Goal: Task Accomplishment & Management: Use online tool/utility

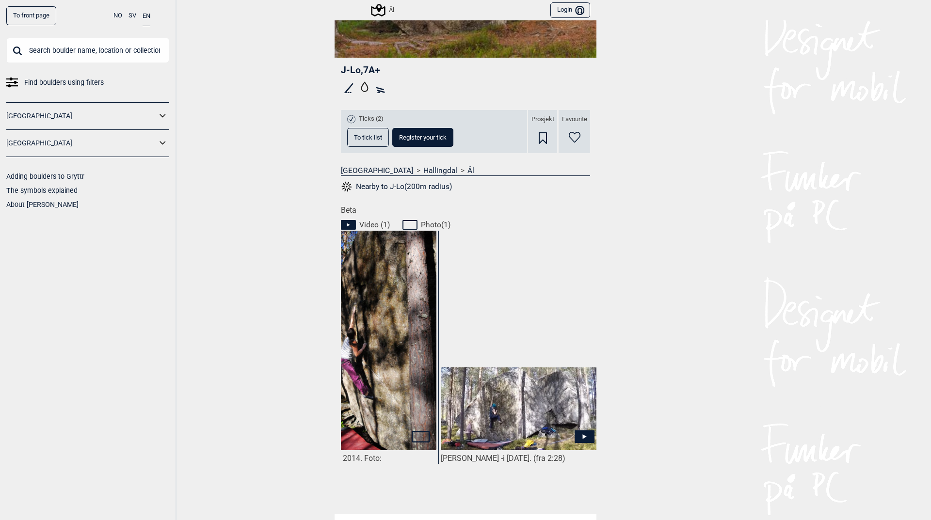
scroll to position [0, 72]
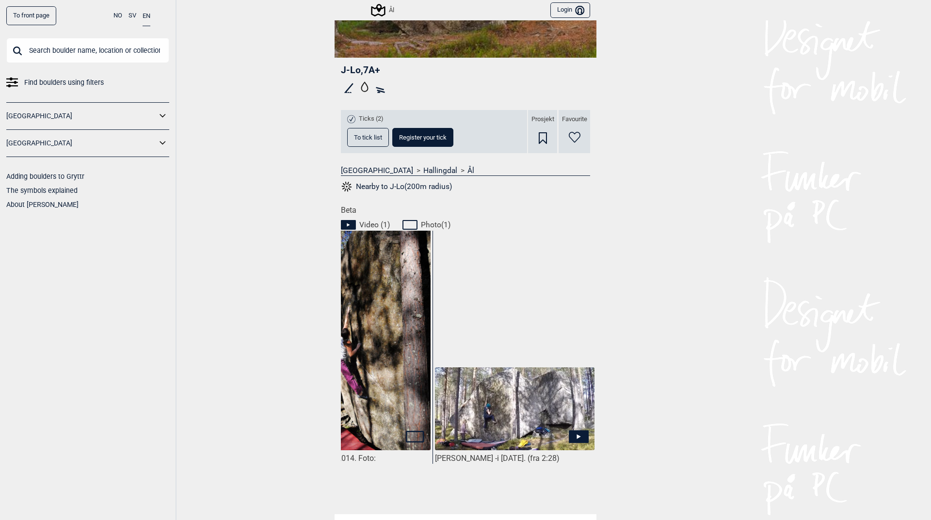
click at [544, 395] on img at bounding box center [514, 409] width 159 height 84
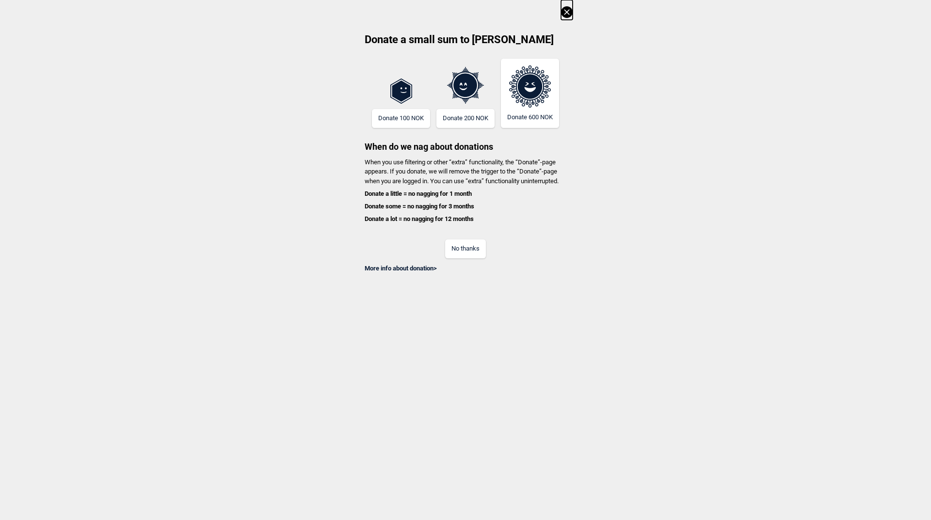
click at [562, 10] on icon at bounding box center [567, 12] width 12 height 12
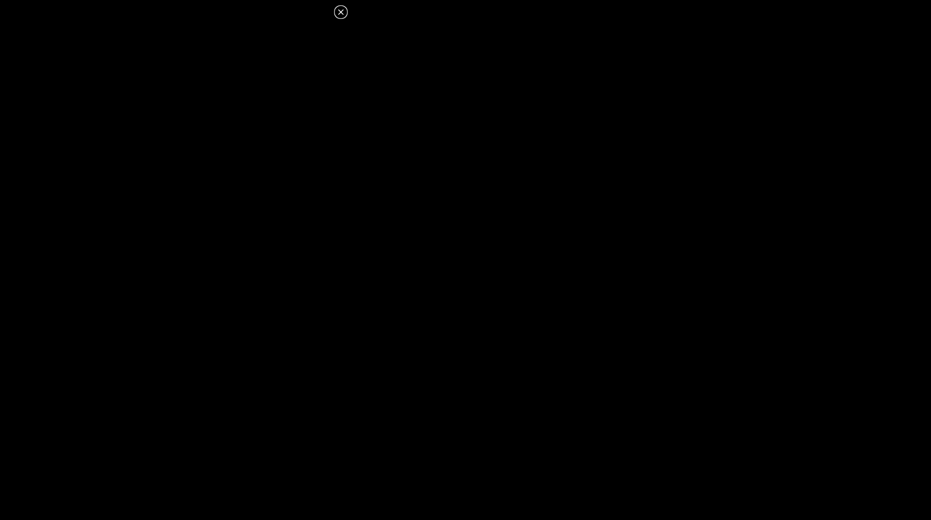
click at [337, 14] on icon at bounding box center [341, 12] width 12 height 12
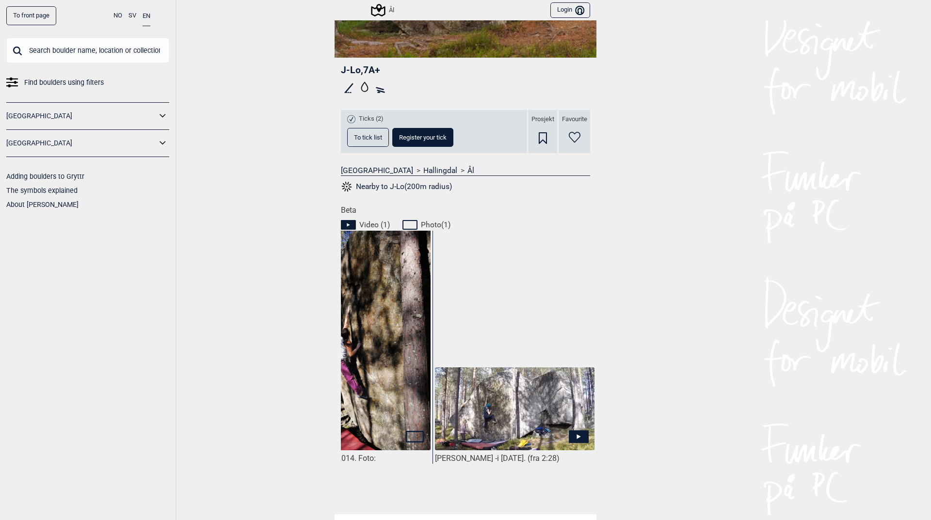
click at [359, 139] on span "To tick list" at bounding box center [368, 137] width 28 height 6
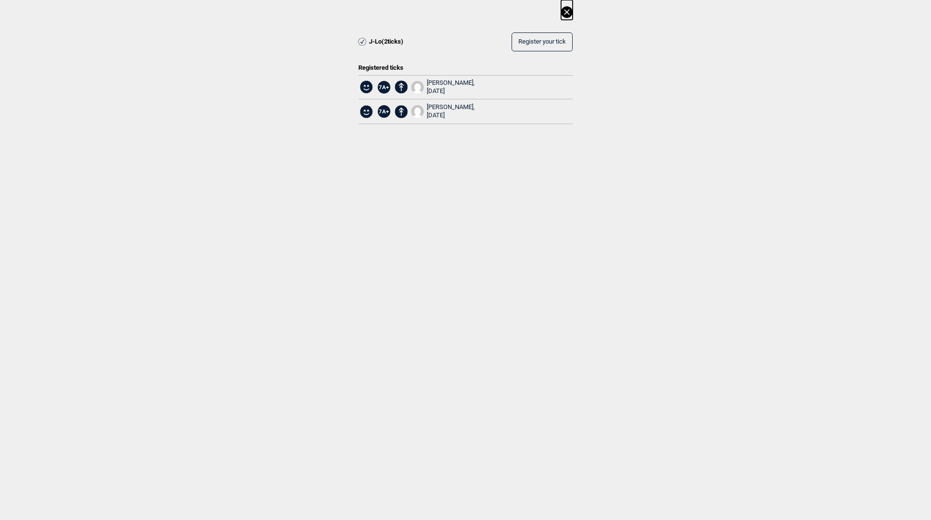
click at [567, 16] on icon at bounding box center [567, 12] width 12 height 12
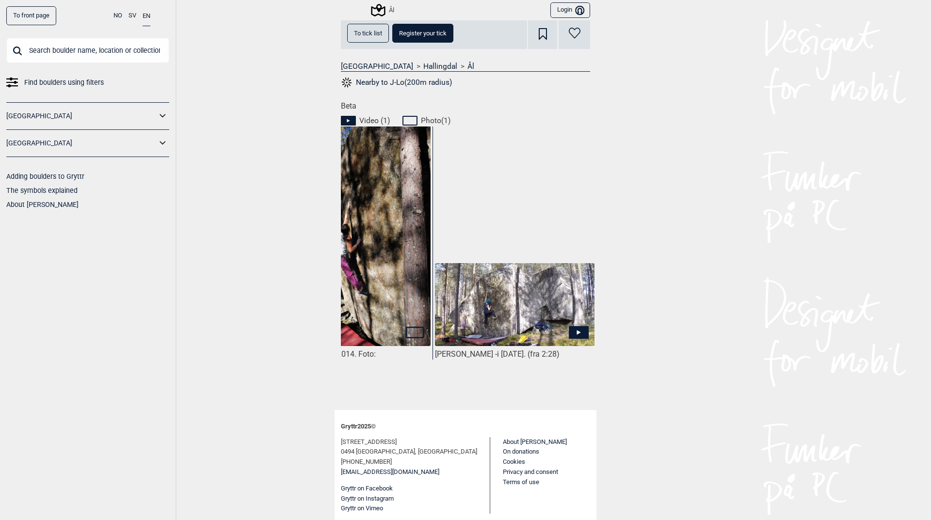
scroll to position [201, 0]
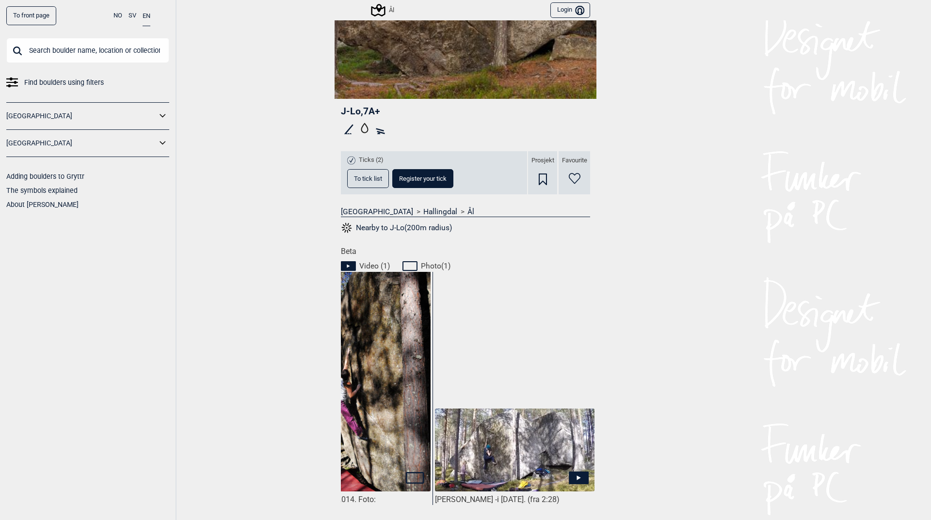
click at [358, 111] on span "J-Lo , 7A+" at bounding box center [360, 111] width 39 height 11
click at [391, 226] on button "Nearby to J-Lo(200m radius)" at bounding box center [396, 227] width 111 height 13
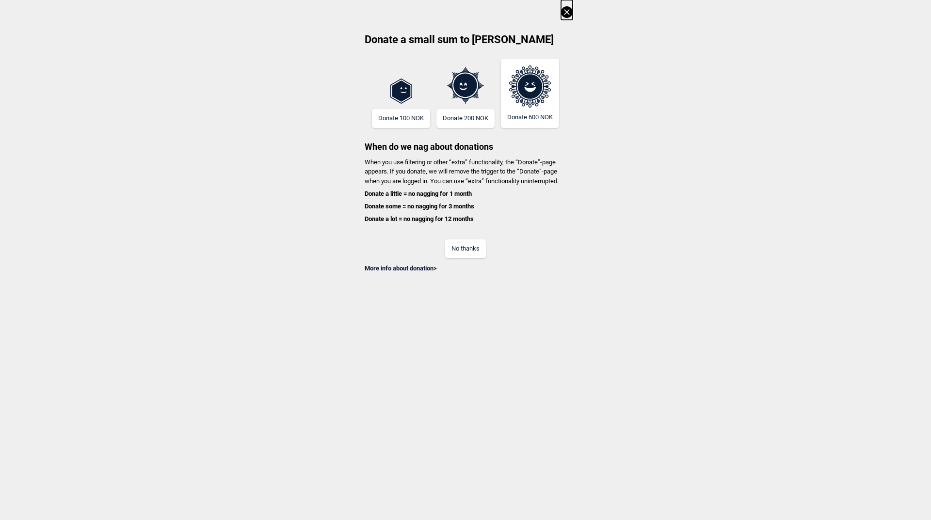
scroll to position [0, 2457]
click at [567, 5] on button at bounding box center [567, 10] width 12 height 20
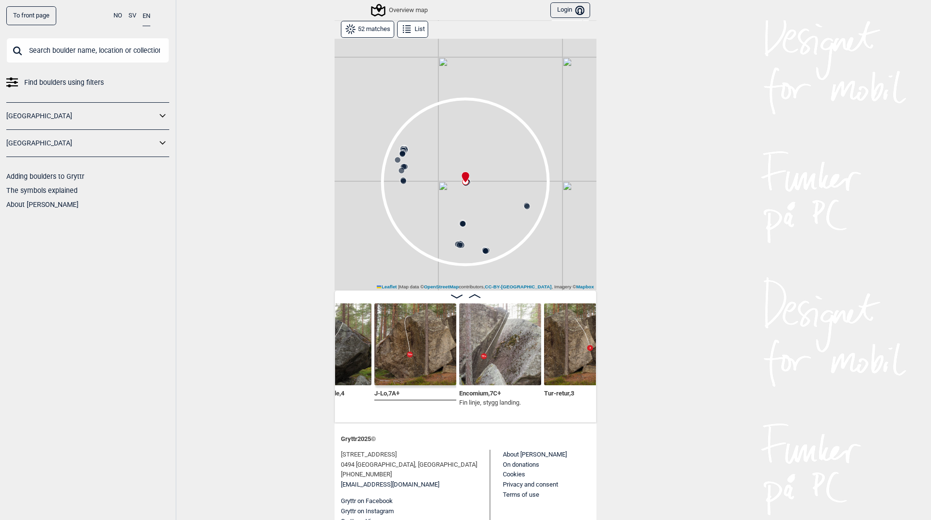
scroll to position [0, 2511]
click at [478, 364] on img at bounding box center [499, 344] width 82 height 82
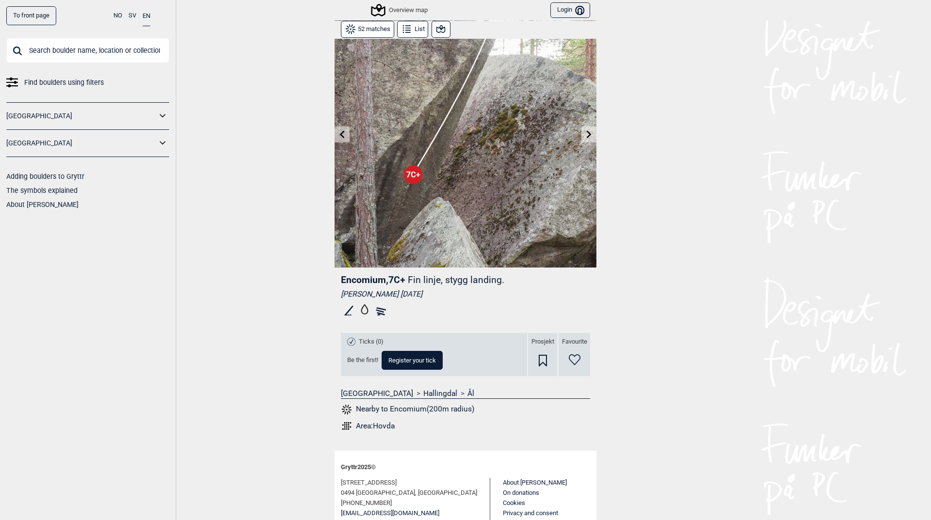
scroll to position [74, 0]
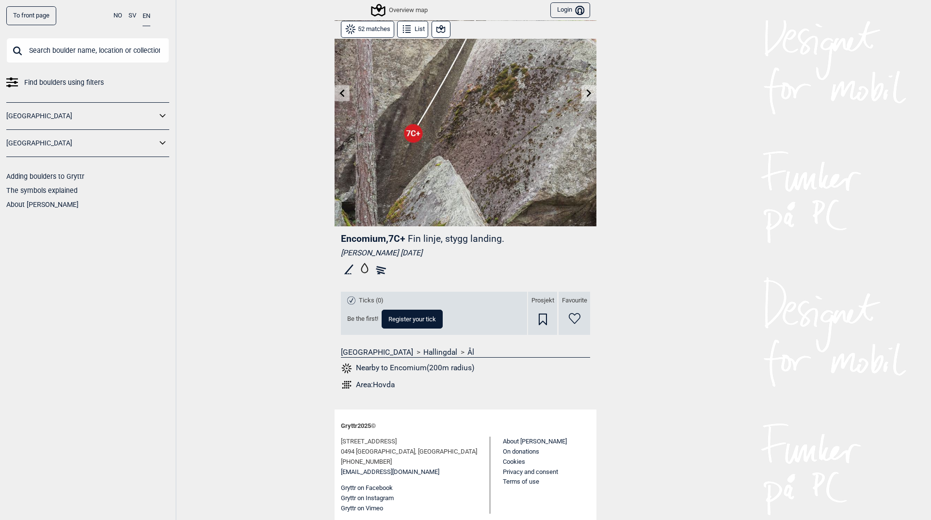
drag, startPoint x: 333, startPoint y: 242, endPoint x: 346, endPoint y: 235, distance: 14.5
click at [346, 235] on div "Encomium , 7C+ Fin linje, stygg landing. [PERSON_NAME] [DATE] Ticks (0) Be the …" at bounding box center [465, 314] width 262 height 177
click at [346, 235] on span "Encomium , 7C+" at bounding box center [373, 238] width 64 height 11
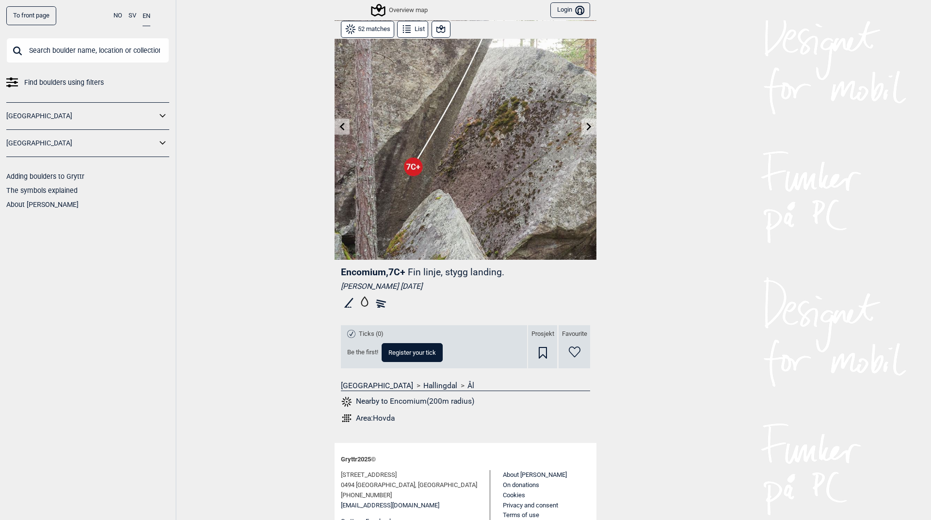
scroll to position [0, 0]
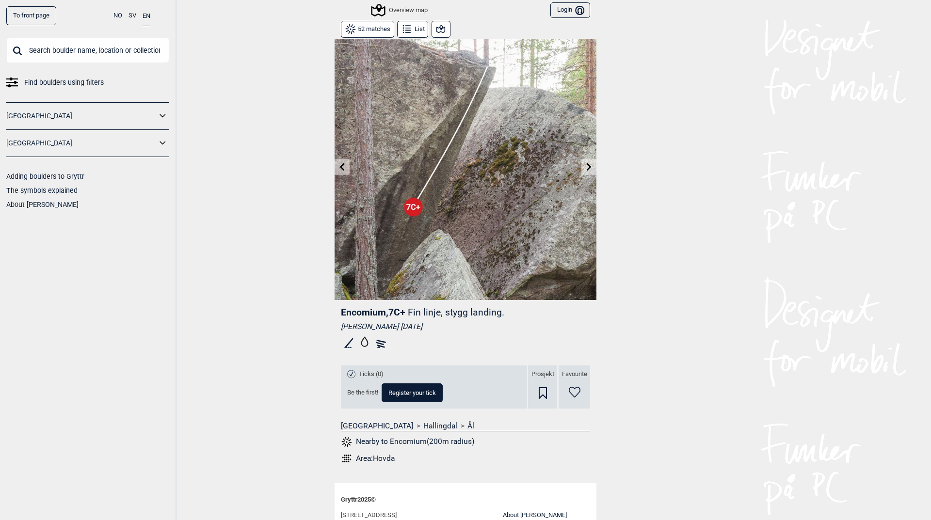
click at [417, 29] on button "List" at bounding box center [412, 29] width 31 height 17
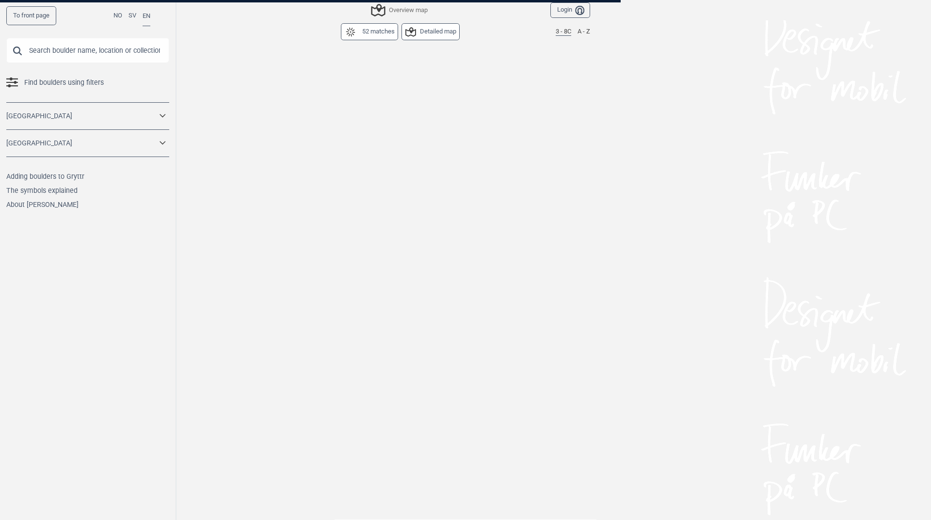
scroll to position [1851, 0]
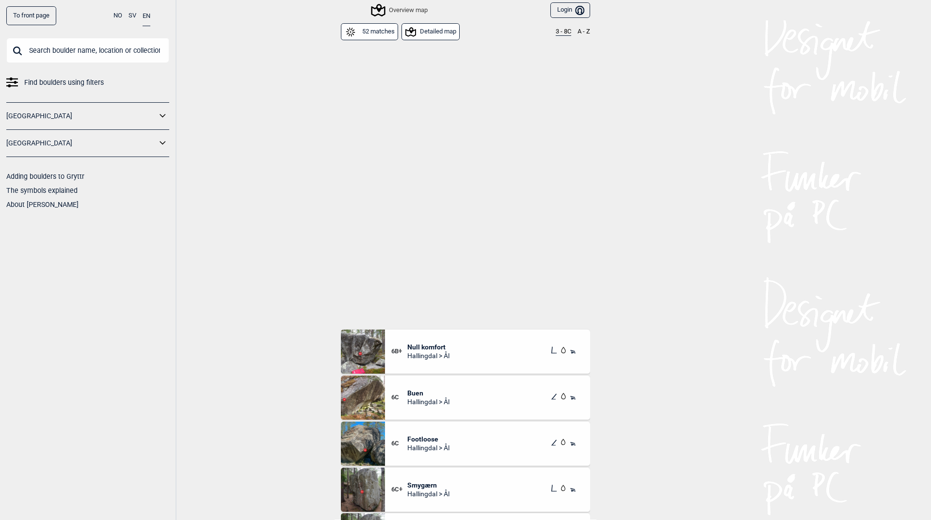
scroll to position [1872, 0]
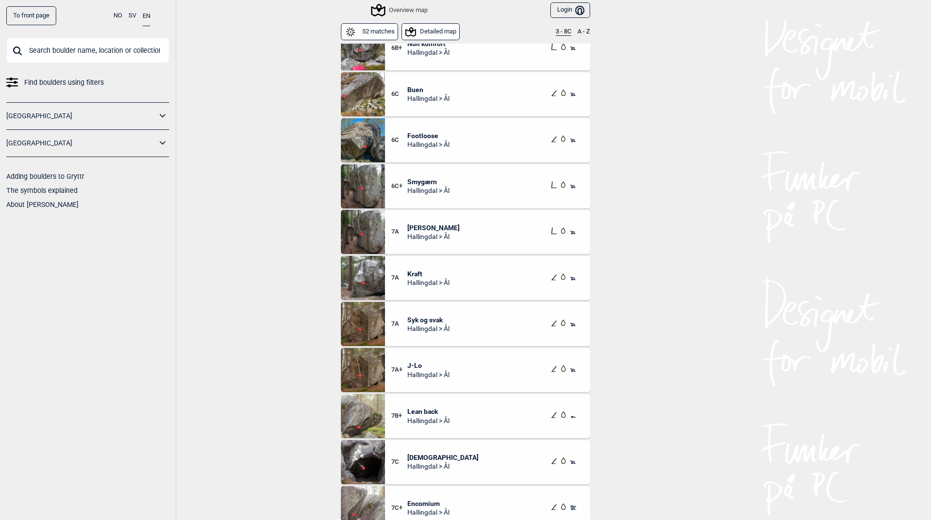
click at [364, 464] on img at bounding box center [363, 462] width 44 height 44
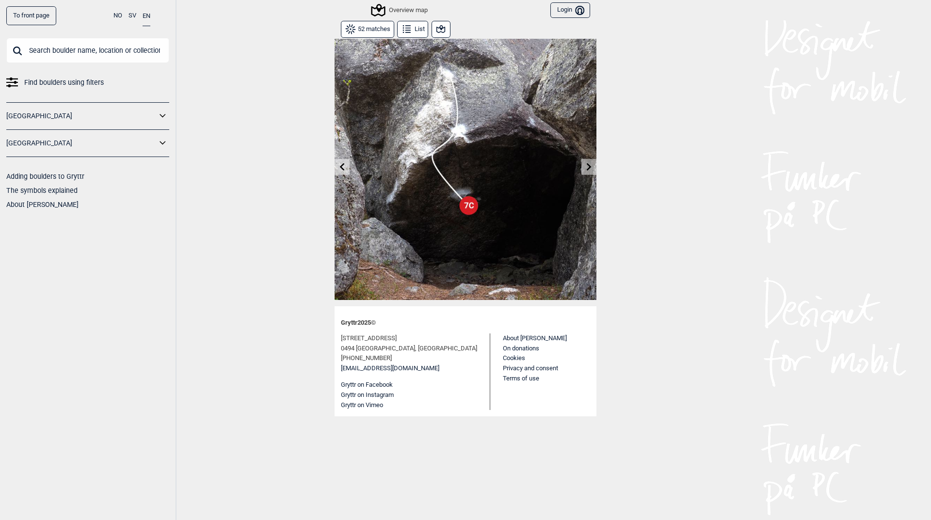
click at [454, 205] on img at bounding box center [465, 169] width 262 height 262
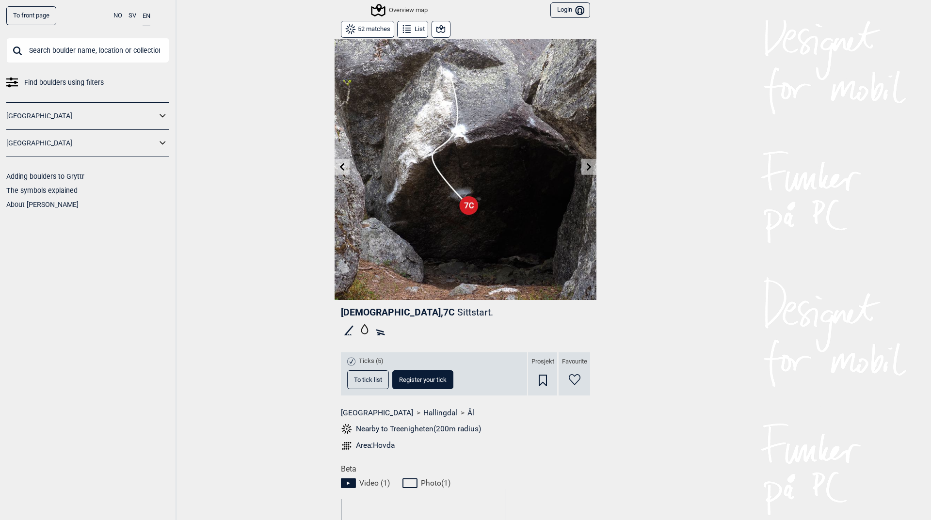
click at [375, 382] on span "To tick list" at bounding box center [368, 380] width 28 height 6
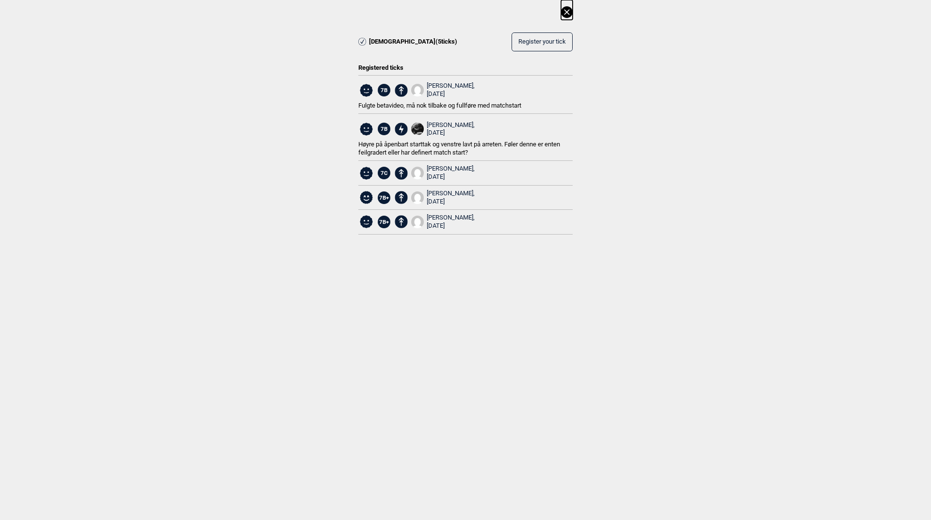
drag, startPoint x: 496, startPoint y: 164, endPoint x: 427, endPoint y: 171, distance: 69.7
click at [427, 171] on div "7B [PERSON_NAME], [DATE] Fulgte betavideo, må nok tilbake og fullføre med match…" at bounding box center [465, 162] width 214 height 175
click at [568, 11] on icon at bounding box center [566, 11] width 5 height 5
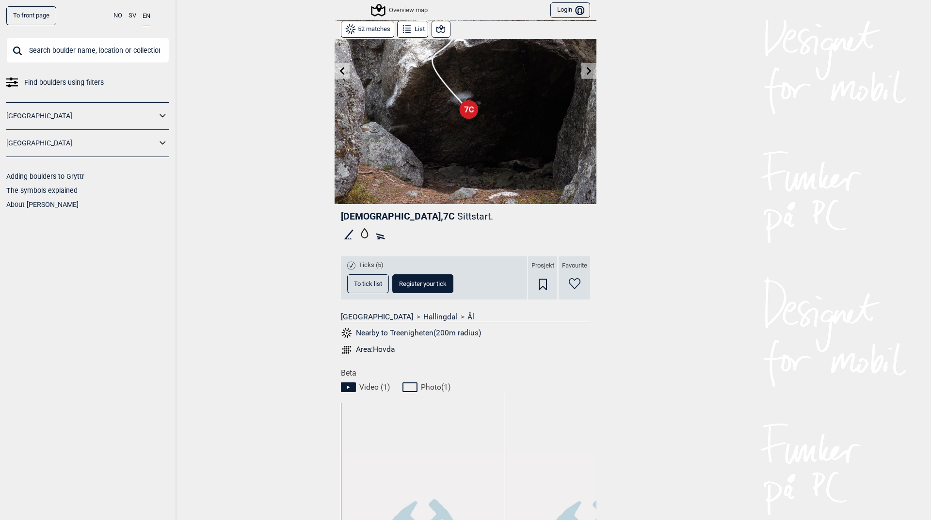
scroll to position [97, 0]
click at [370, 282] on span "To tick list" at bounding box center [368, 283] width 28 height 6
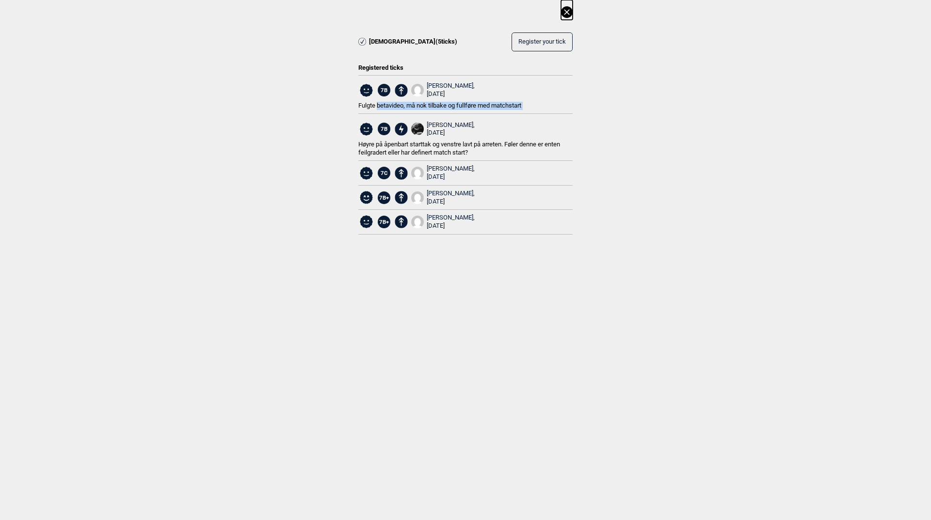
drag, startPoint x: 377, startPoint y: 102, endPoint x: 373, endPoint y: 132, distance: 29.8
click at [373, 132] on div "7B [PERSON_NAME], [DATE] Fulgte betavideo, må nok tilbake og fullføre med match…" at bounding box center [465, 162] width 214 height 175
click at [367, 142] on span "Høyre på åpenbart starttak og venstre lavt på arreten. Føler denne er enten fei…" at bounding box center [459, 149] width 202 height 16
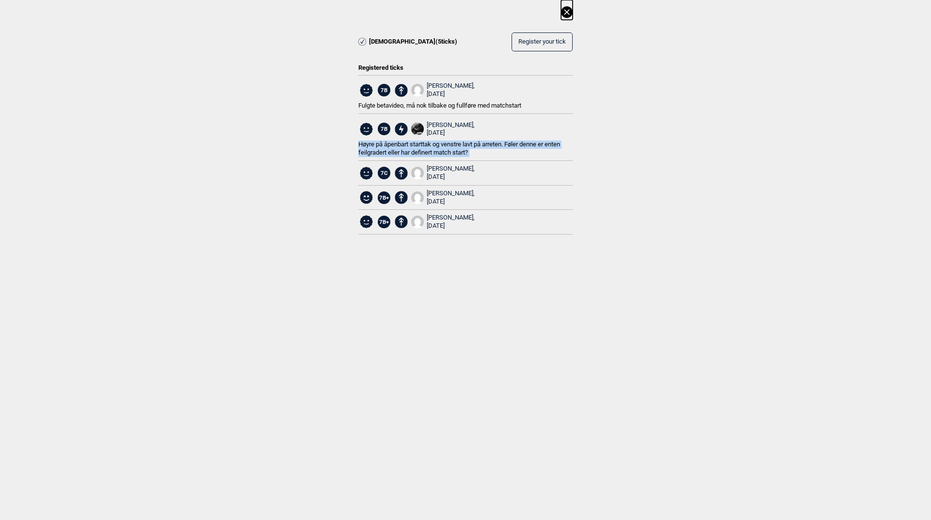
click at [367, 142] on span "Høyre på åpenbart starttak og venstre lavt på arreten. Føler denne er enten fei…" at bounding box center [459, 149] width 202 height 16
click at [344, 153] on div "Treenigheten ( 5 ticks) Register your tick Registered ticks 7B [PERSON_NAME], […" at bounding box center [465, 125] width 931 height 250
click at [563, 12] on icon at bounding box center [567, 12] width 12 height 12
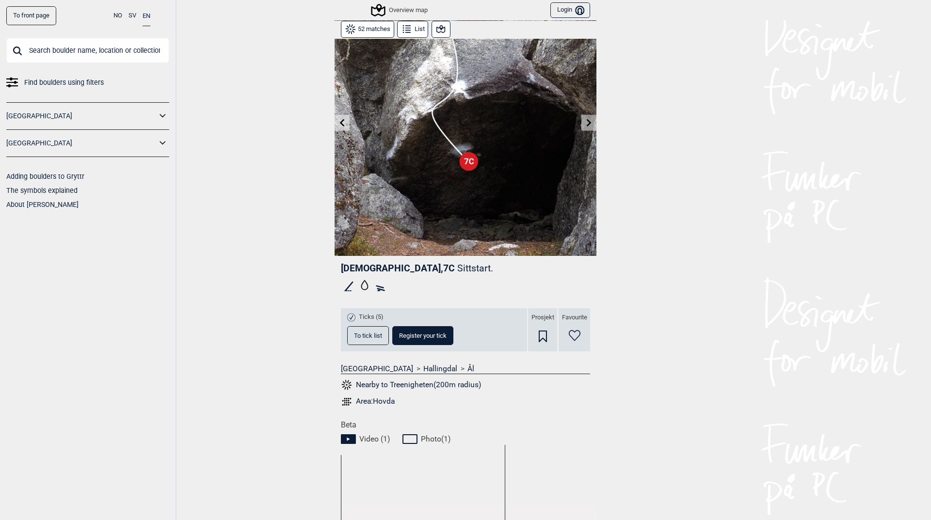
scroll to position [0, 0]
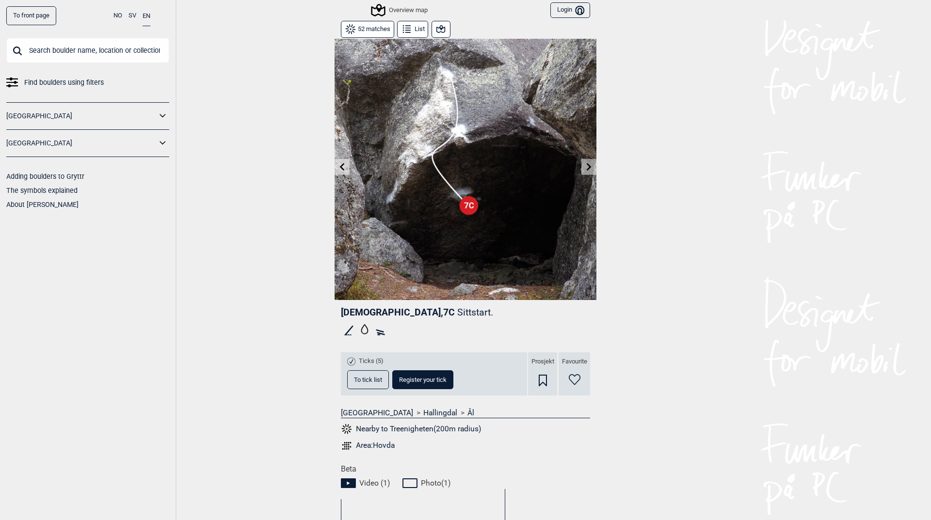
drag, startPoint x: 331, startPoint y: 311, endPoint x: 410, endPoint y: 308, distance: 79.1
click at [410, 308] on div "Treenigheten , 7C Sittstart. Ticks (5) To tick list Register your tick Prosjekt…" at bounding box center [465, 382] width 262 height 164
copy span "Treenigheten , 7C"
